Goal: Task Accomplishment & Management: Complete application form

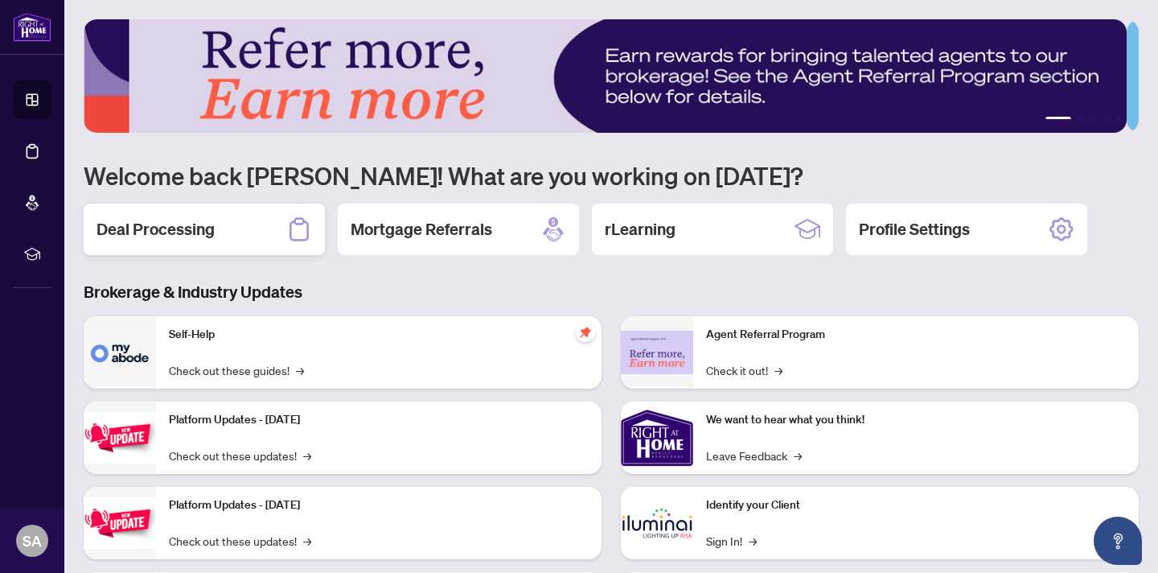
click at [259, 228] on div "Deal Processing" at bounding box center [204, 228] width 241 height 51
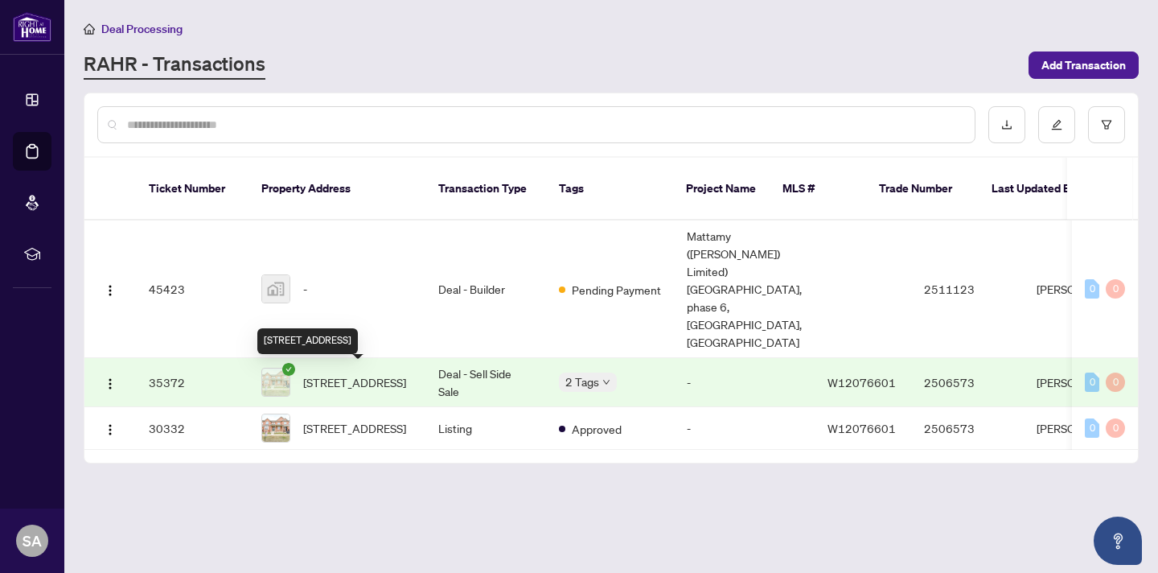
click at [345, 380] on span "[STREET_ADDRESS]" at bounding box center [354, 382] width 103 height 18
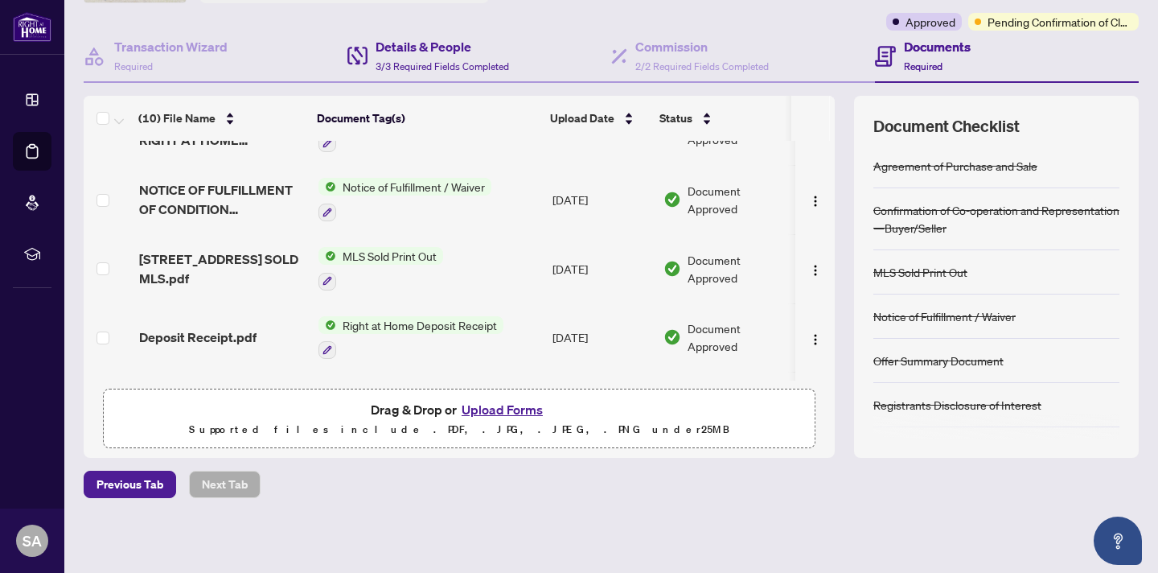
scroll to position [248, 0]
click at [516, 411] on button "Upload Forms" at bounding box center [502, 409] width 91 height 21
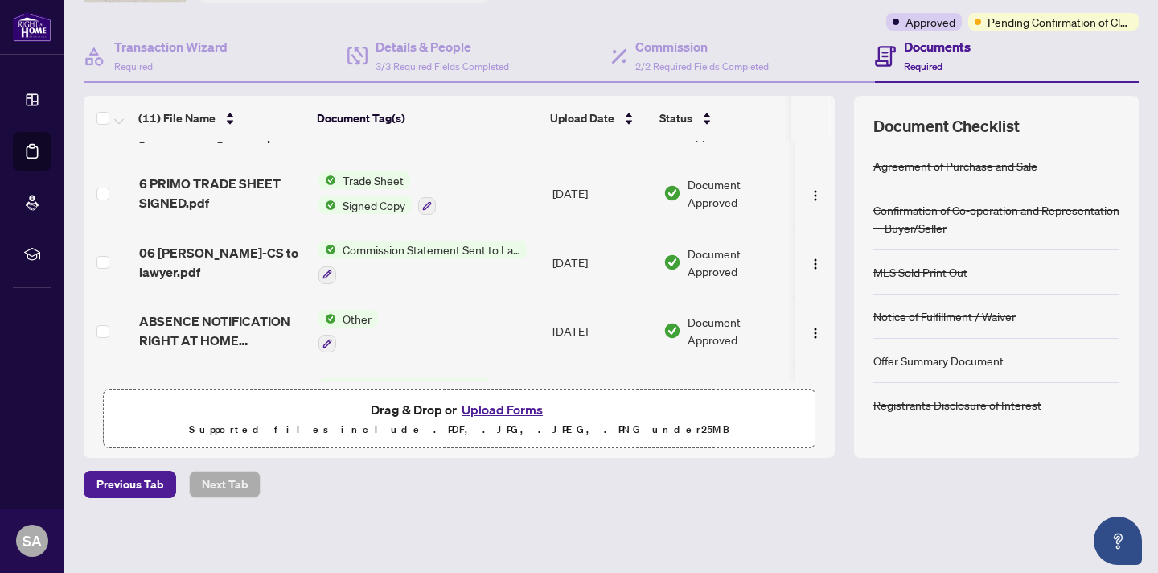
scroll to position [0, 0]
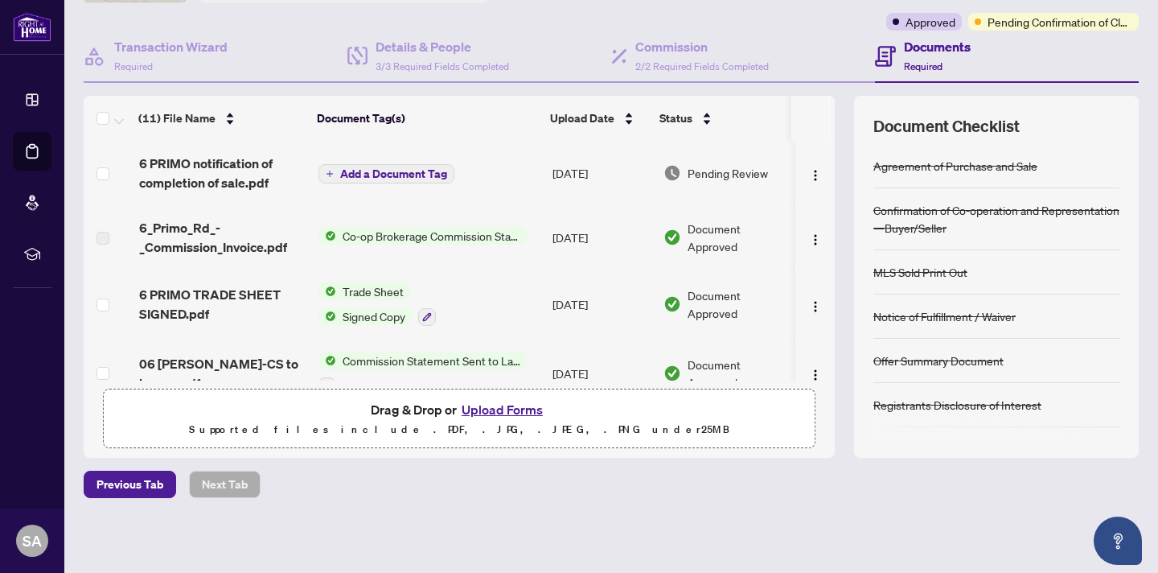
click at [417, 170] on span "Add a Document Tag" at bounding box center [393, 173] width 107 height 11
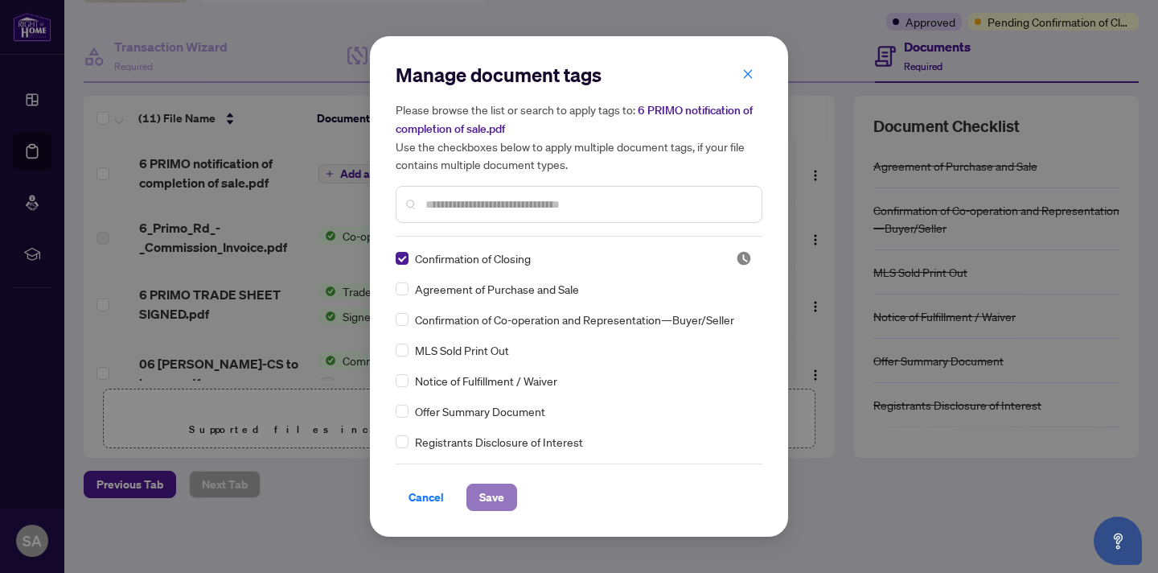
click at [498, 495] on span "Save" at bounding box center [491, 497] width 25 height 26
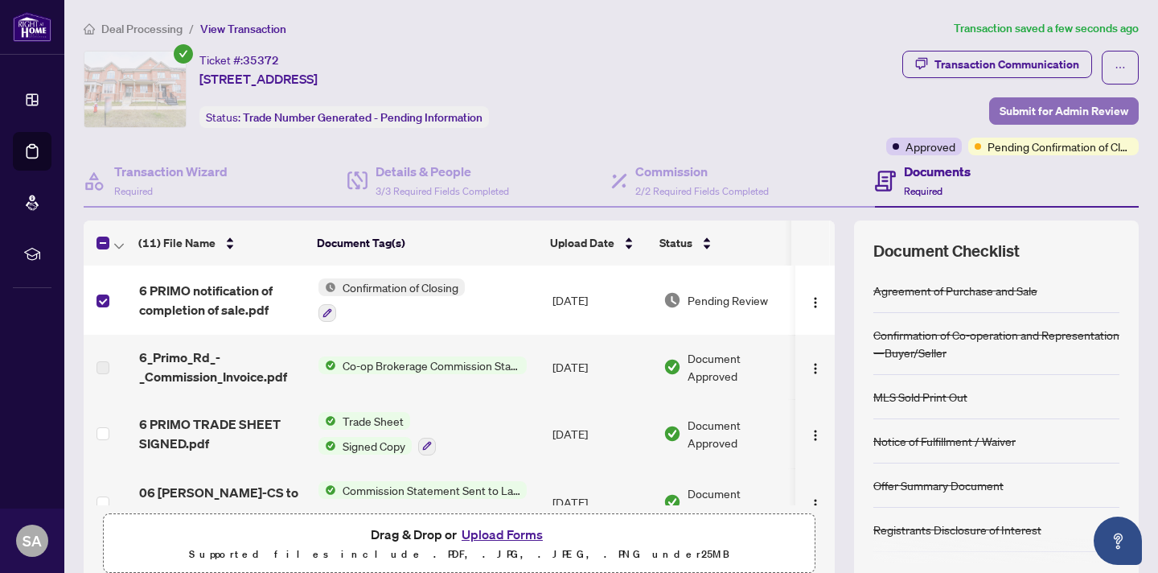
click at [1046, 113] on span "Submit for Admin Review" at bounding box center [1064, 111] width 129 height 26
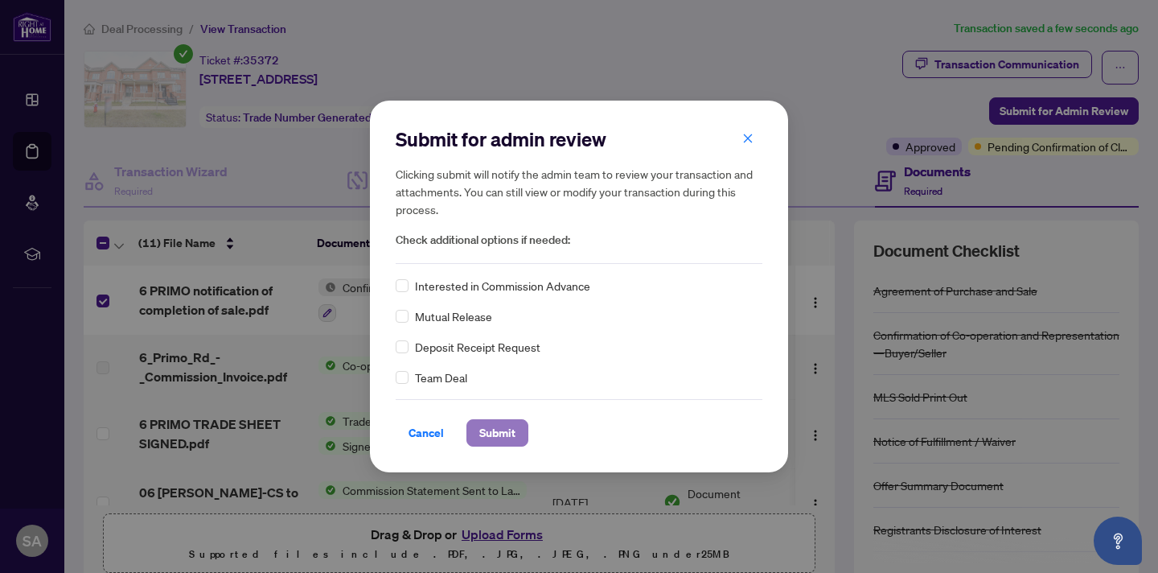
click at [507, 427] on span "Submit" at bounding box center [497, 433] width 36 height 26
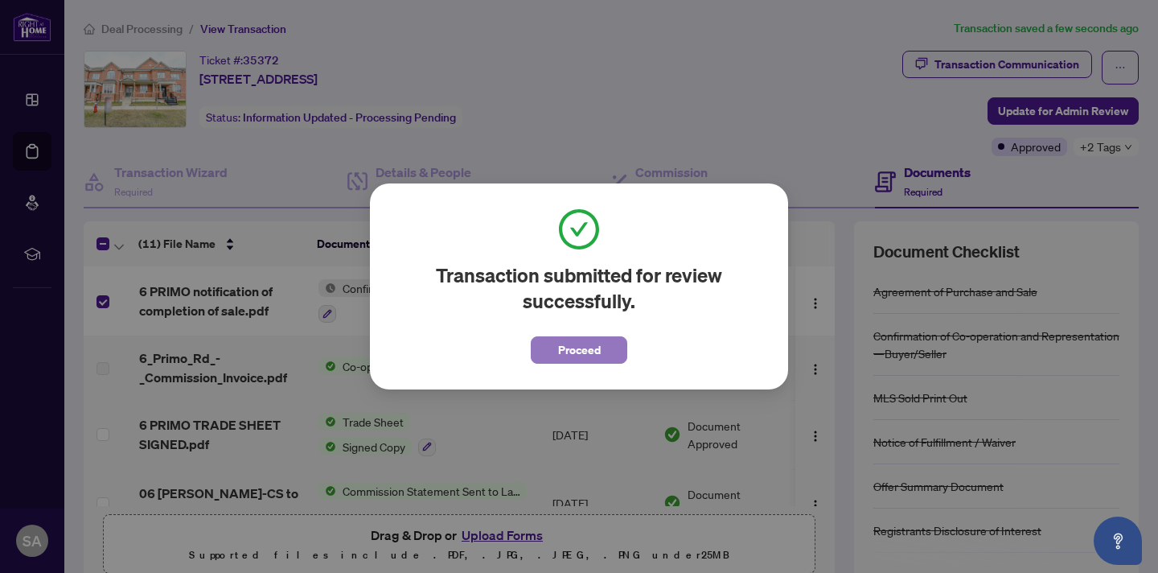
click at [582, 347] on span "Proceed" at bounding box center [579, 350] width 43 height 26
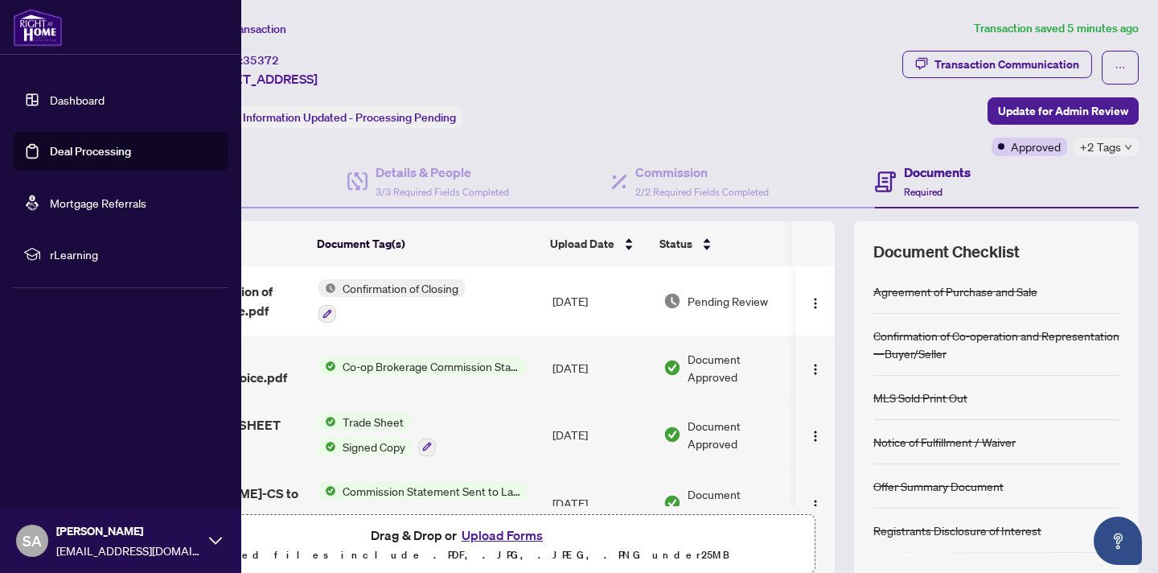
click at [57, 102] on link "Dashboard" at bounding box center [77, 99] width 55 height 14
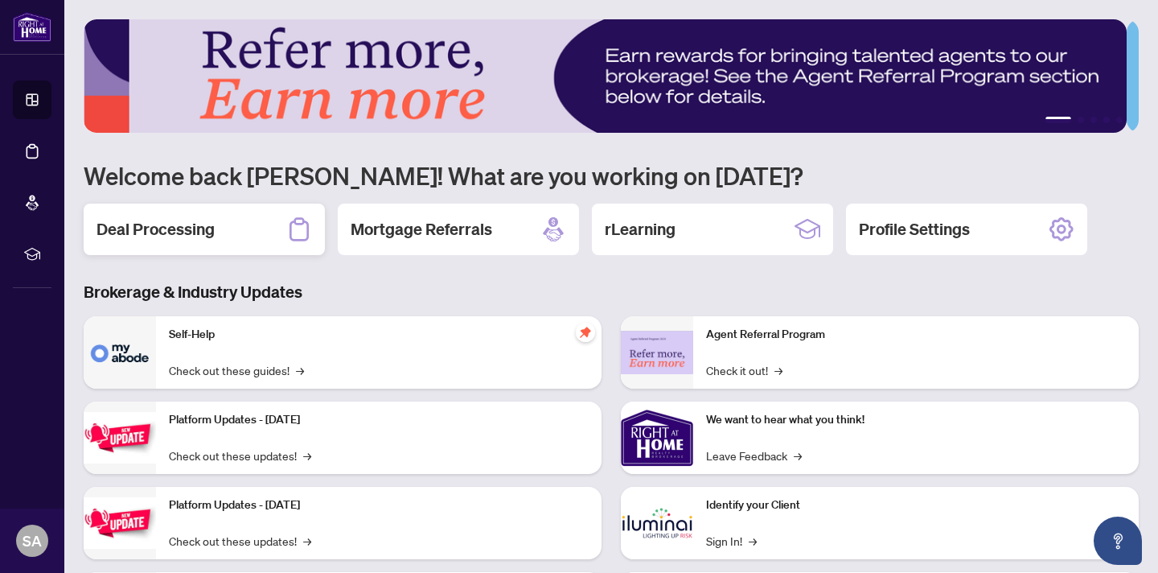
click at [219, 233] on div "Deal Processing" at bounding box center [204, 228] width 241 height 51
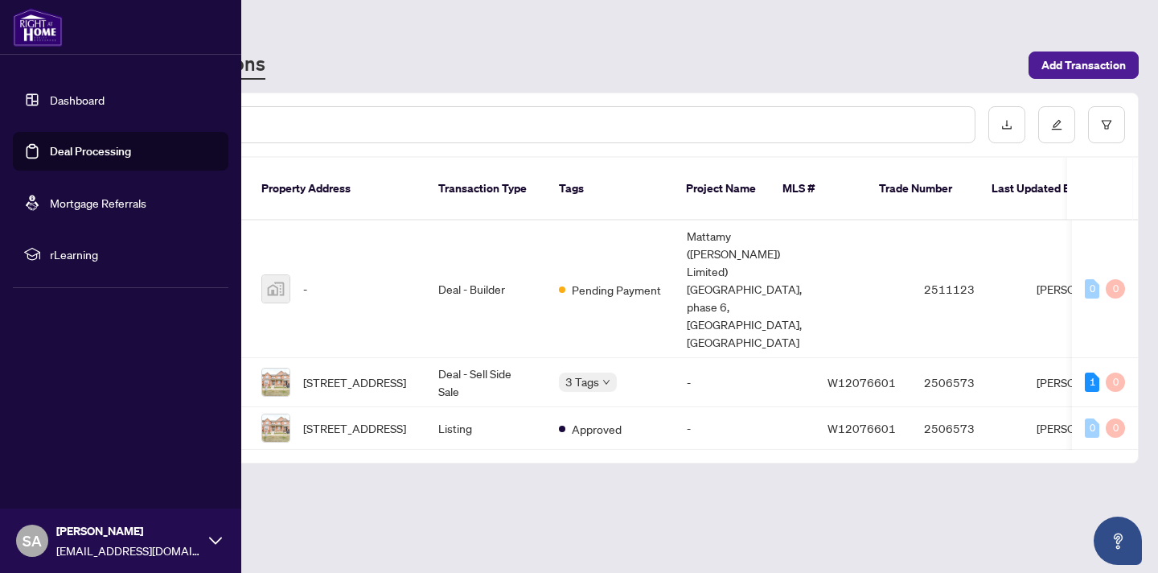
click at [60, 104] on link "Dashboard" at bounding box center [77, 99] width 55 height 14
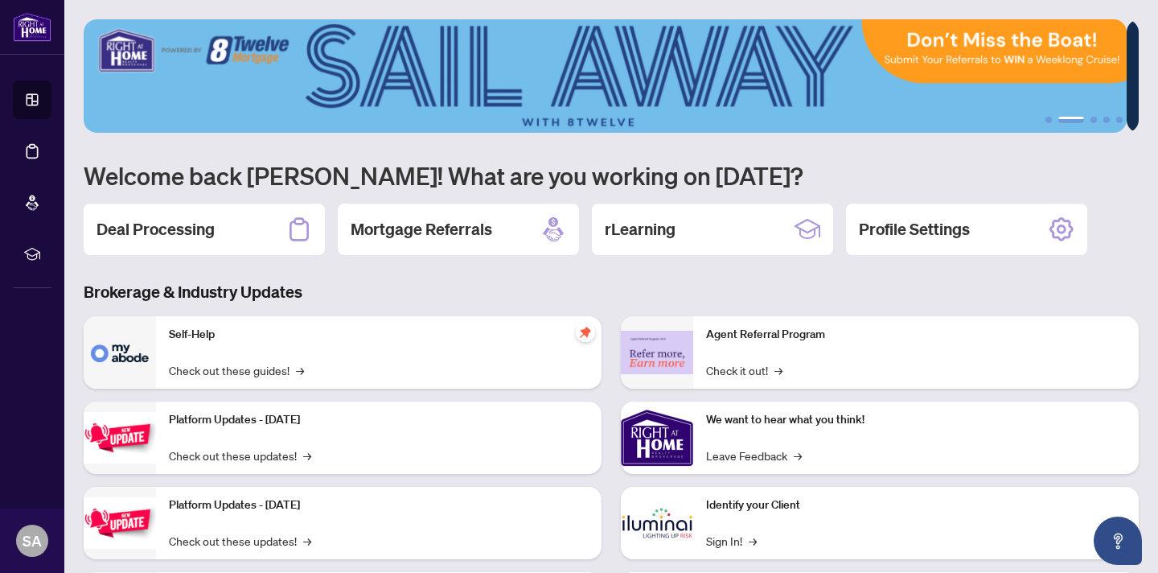
click at [823, 173] on h1 "Welcome back [PERSON_NAME]! What are you working on [DATE]?" at bounding box center [611, 175] width 1055 height 31
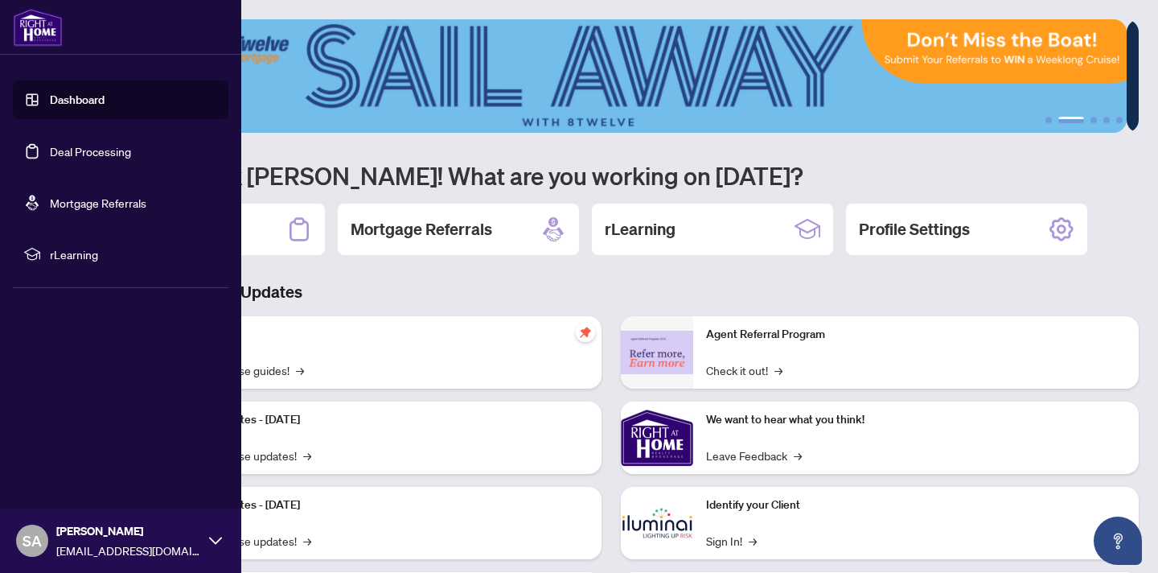
click at [216, 537] on icon at bounding box center [215, 540] width 13 height 13
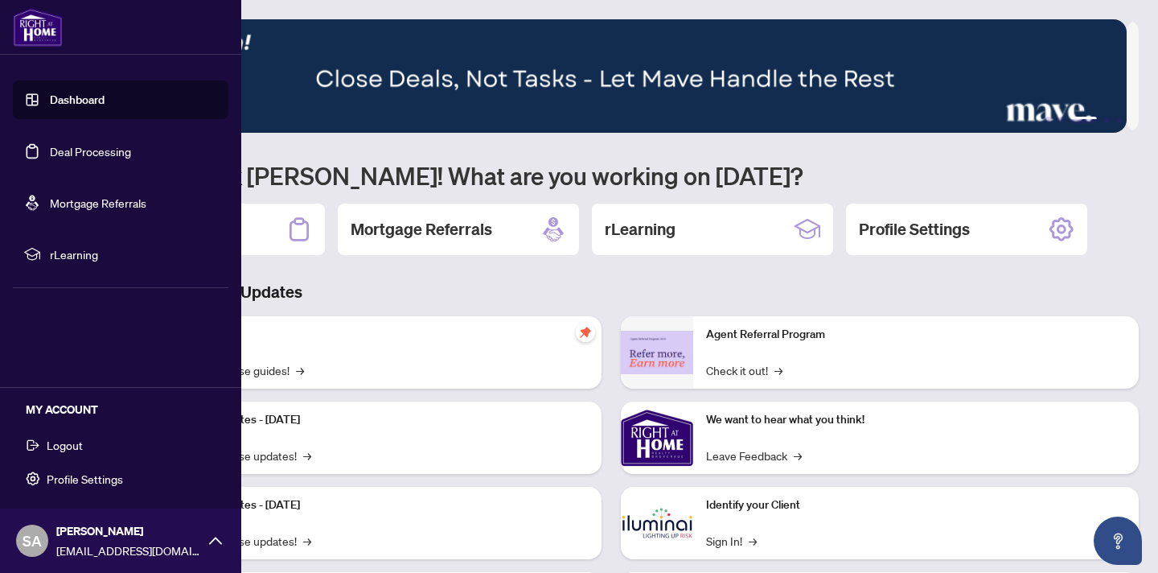
click at [76, 445] on span "Logout" at bounding box center [65, 445] width 36 height 26
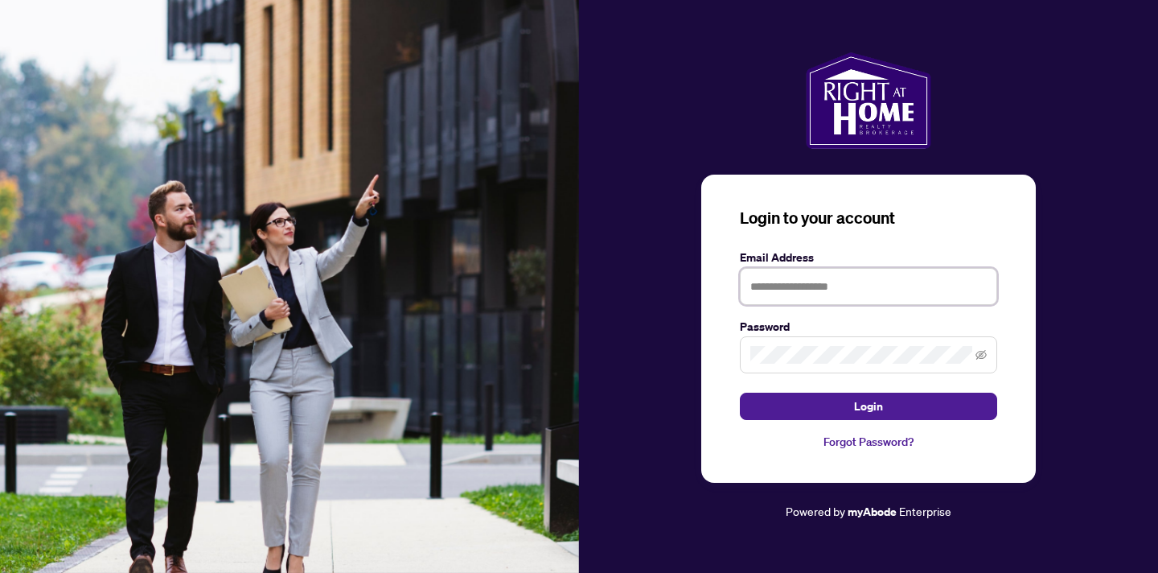
type input "**********"
